Goal: Information Seeking & Learning: Learn about a topic

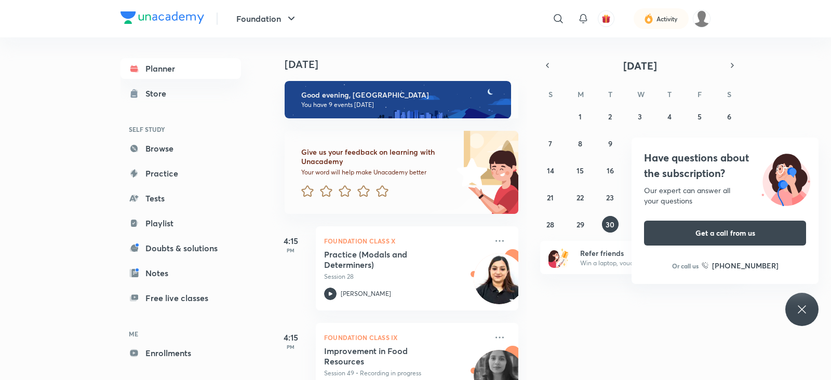
scroll to position [722, 0]
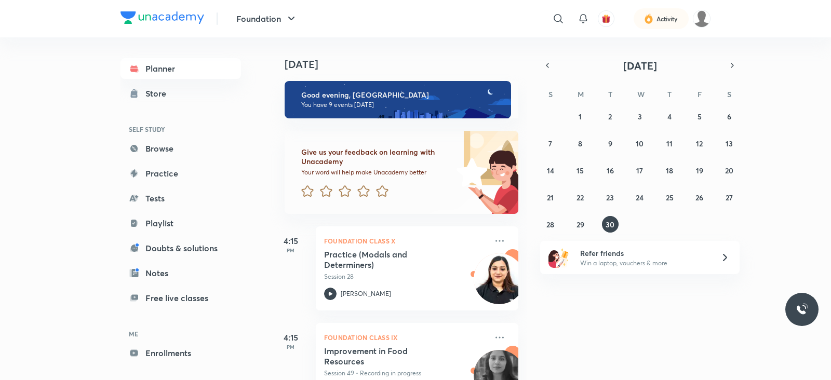
scroll to position [657, 0]
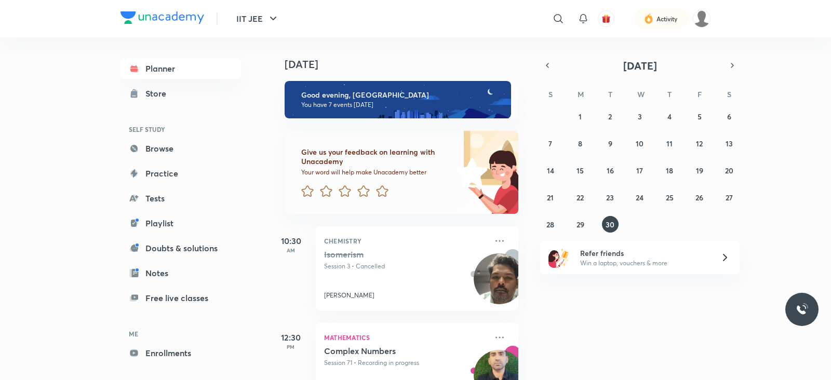
scroll to position [528, 0]
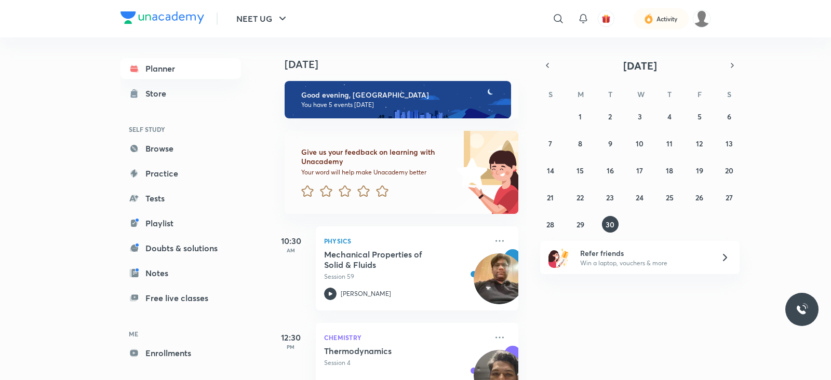
scroll to position [335, 1]
